Goal: Transaction & Acquisition: Purchase product/service

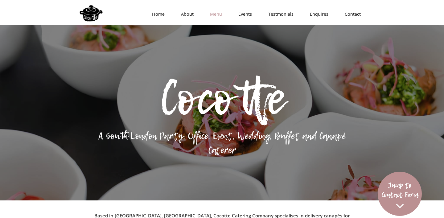
click at [220, 15] on link "Menu" at bounding box center [214, 14] width 28 height 19
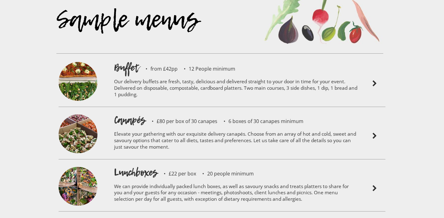
scroll to position [1332, 0]
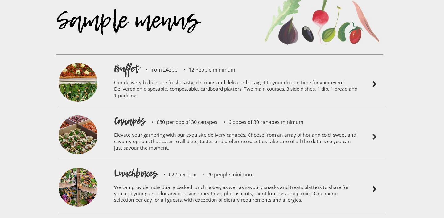
click at [159, 128] on p "Elevate your gathering with our exquisite delivery canapés. Choose from an arra…" at bounding box center [236, 142] width 244 height 29
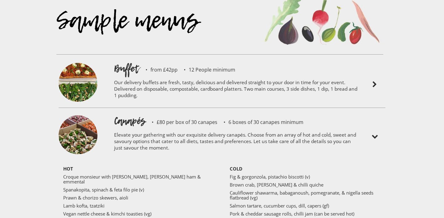
click at [141, 114] on h1 "Canapés" at bounding box center [129, 121] width 31 height 14
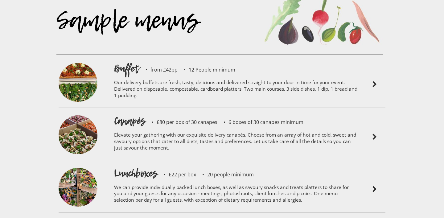
click at [81, 119] on img at bounding box center [78, 135] width 39 height 41
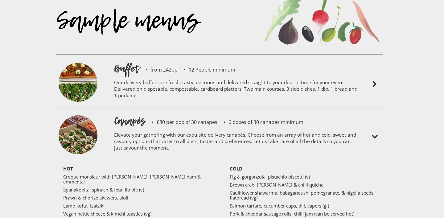
click at [81, 119] on img at bounding box center [78, 135] width 39 height 41
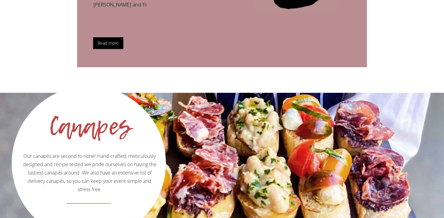
scroll to position [563, 0]
click at [81, 119] on div "Canapes" at bounding box center [89, 124] width 123 height 12
click at [85, 166] on p "Our canapés are second to none! Hand crafted, meticulously designed and recipe …" at bounding box center [89, 140] width 152 height 108
click at [88, 135] on p "Our canapés are second to none! Hand crafted, meticulously designed and recipe …" at bounding box center [89, 140] width 152 height 108
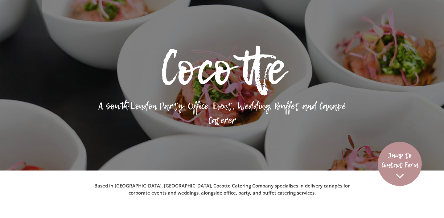
scroll to position [0, 0]
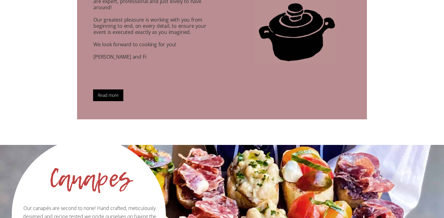
scroll to position [353, 0]
